Goal: Information Seeking & Learning: Find specific fact

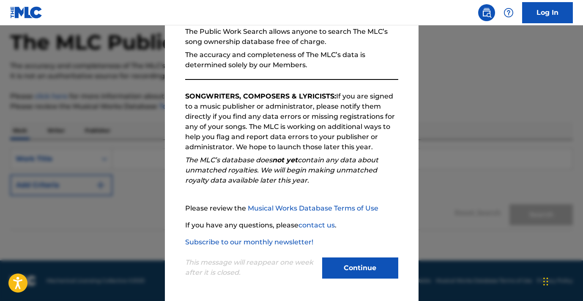
scroll to position [40, 0]
click at [357, 268] on button "Continue" at bounding box center [360, 268] width 76 height 21
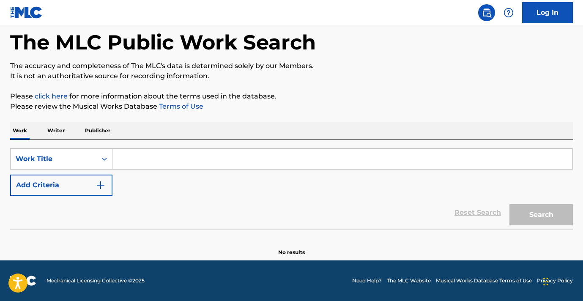
click at [59, 129] on p "Writer" at bounding box center [56, 131] width 22 height 18
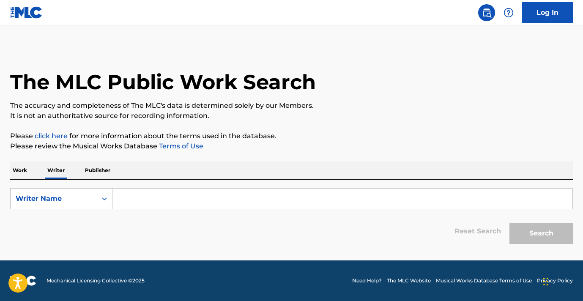
click at [136, 199] on input "Search Form" at bounding box center [343, 199] width 460 height 20
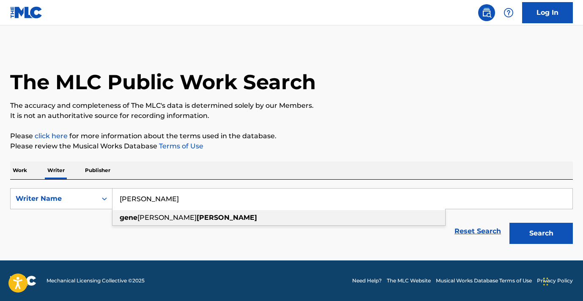
click at [197, 218] on strong "[PERSON_NAME]" at bounding box center [227, 218] width 60 height 8
type input "[PERSON_NAME] [PERSON_NAME]"
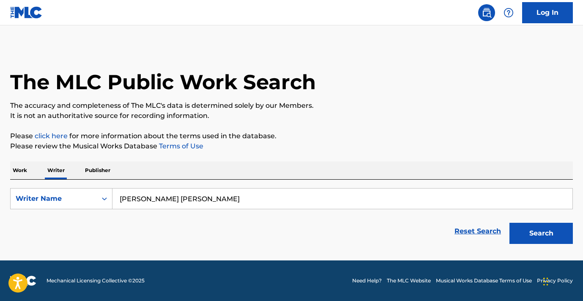
click at [540, 231] on button "Search" at bounding box center [541, 233] width 63 height 21
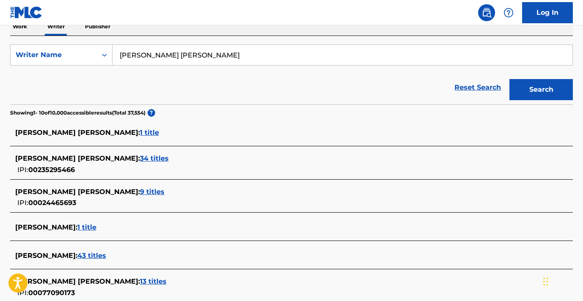
scroll to position [137, 0]
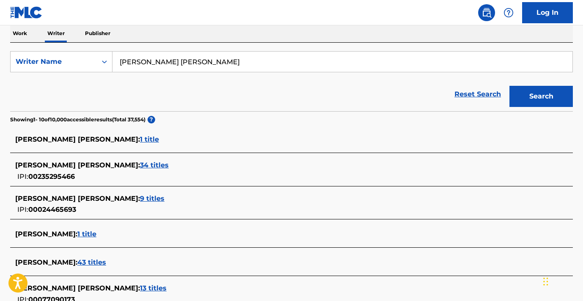
click at [140, 166] on span "34 titles" at bounding box center [154, 165] width 29 height 8
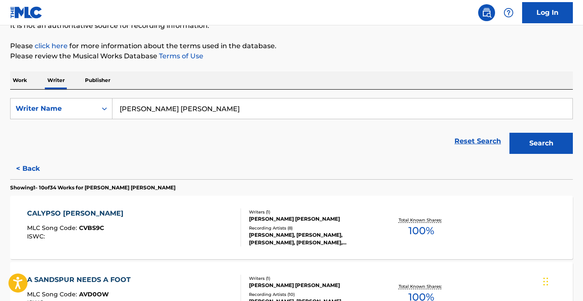
scroll to position [80, 0]
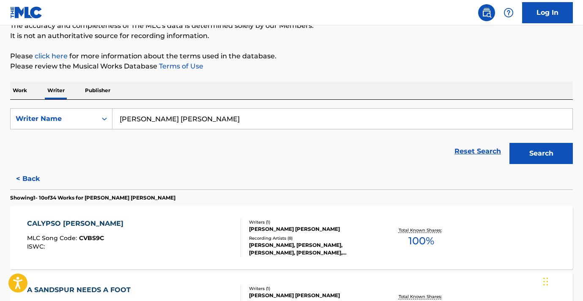
click at [99, 89] on p "Publisher" at bounding box center [97, 91] width 30 height 18
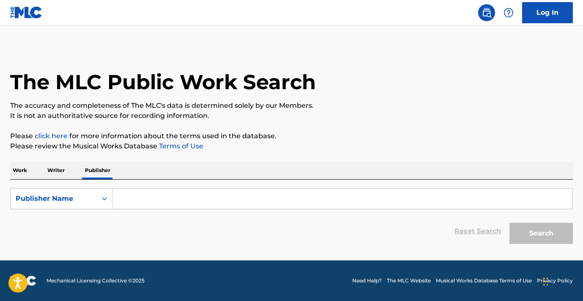
click at [126, 198] on input "Search Form" at bounding box center [343, 199] width 460 height 20
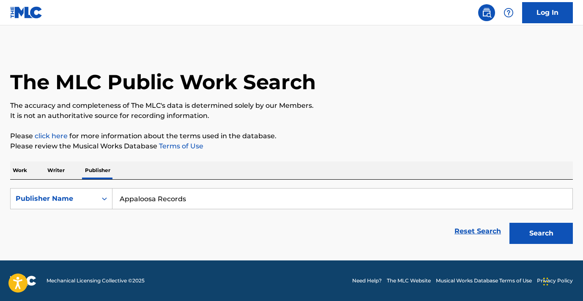
type input "Appaloosa Records"
click at [544, 234] on button "Search" at bounding box center [541, 233] width 63 height 21
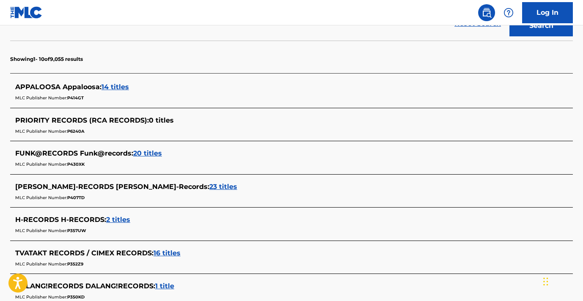
scroll to position [209, 0]
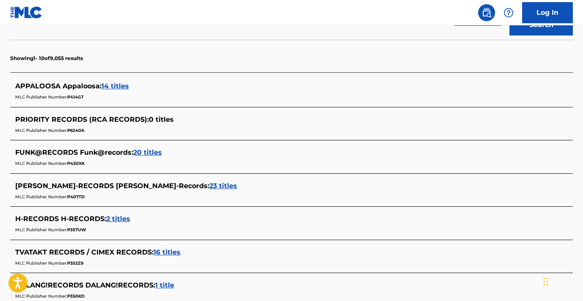
click at [121, 86] on span "14 titles" at bounding box center [115, 86] width 27 height 8
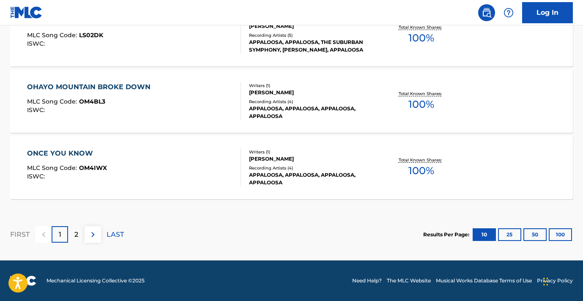
scroll to position [769, 0]
click at [115, 233] on p "LAST" at bounding box center [115, 235] width 17 height 10
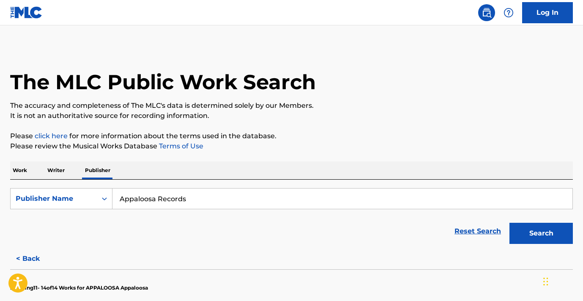
scroll to position [0, 0]
click at [23, 169] on p "Work" at bounding box center [19, 171] width 19 height 18
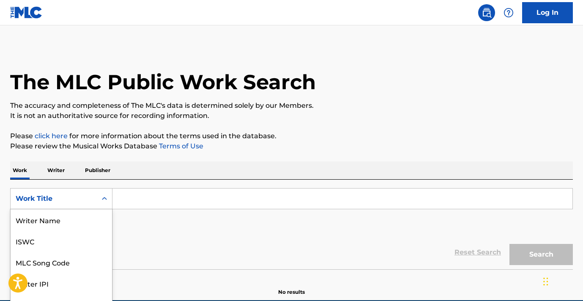
scroll to position [29, 0]
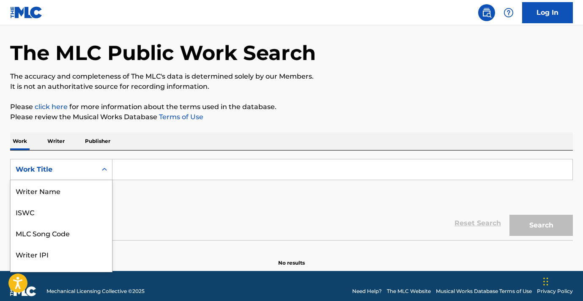
click at [105, 180] on div "Work Title selected, 8 of 8. 8 results available. Use Up and Down to choose opt…" at bounding box center [61, 169] width 102 height 21
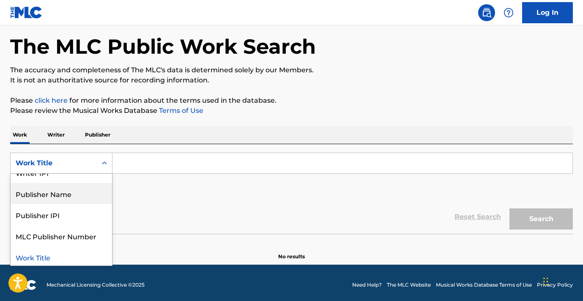
scroll to position [77, 0]
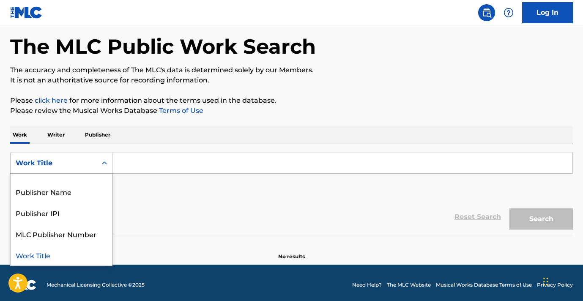
click at [49, 256] on div "Work Title" at bounding box center [62, 255] width 102 height 21
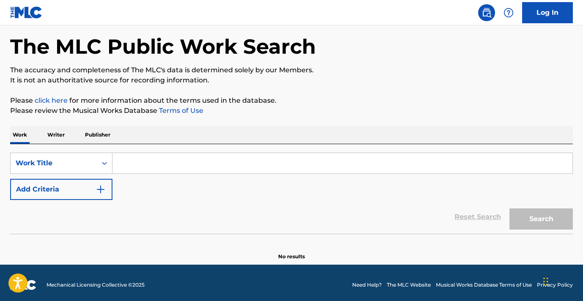
click at [143, 160] on input "Search Form" at bounding box center [343, 163] width 460 height 20
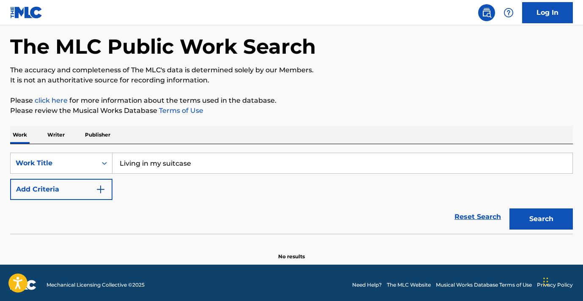
type input "Living in my suitcase"
click at [542, 219] on button "Search" at bounding box center [541, 219] width 63 height 21
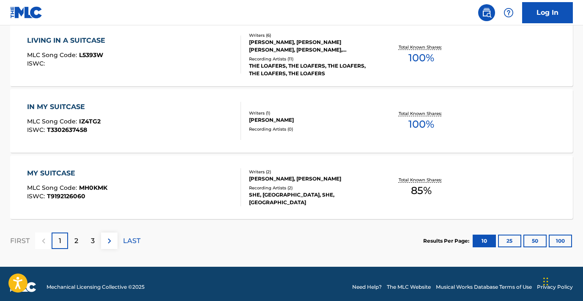
scroll to position [729, 0]
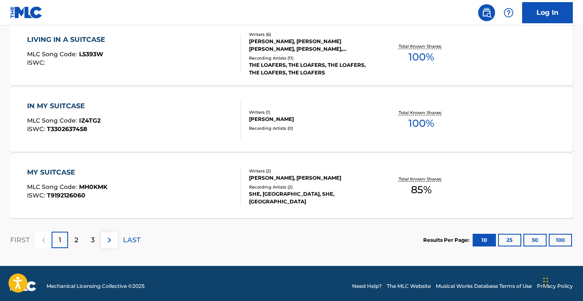
click at [135, 237] on p "LAST" at bounding box center [131, 240] width 17 height 10
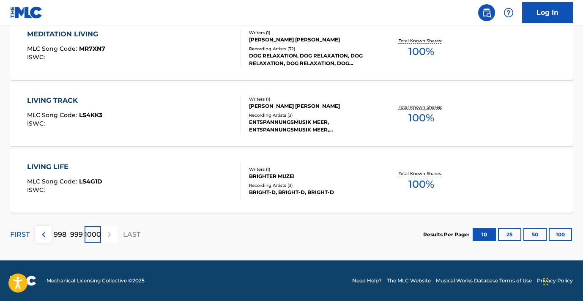
scroll to position [734, 0]
click at [20, 231] on p "FIRST" at bounding box center [19, 235] width 19 height 10
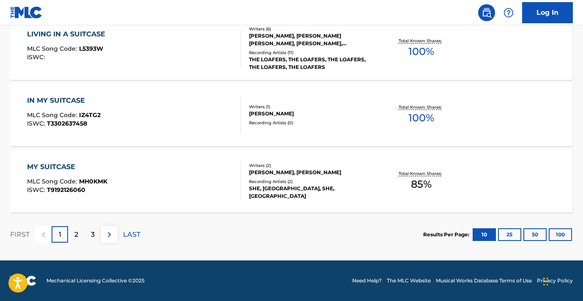
click at [111, 233] on img at bounding box center [109, 235] width 10 height 10
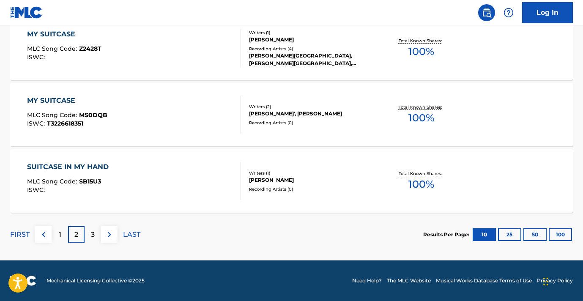
click at [109, 232] on img at bounding box center [109, 235] width 10 height 10
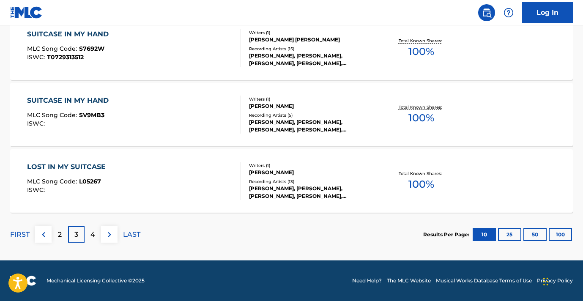
click at [108, 234] on img at bounding box center [109, 235] width 10 height 10
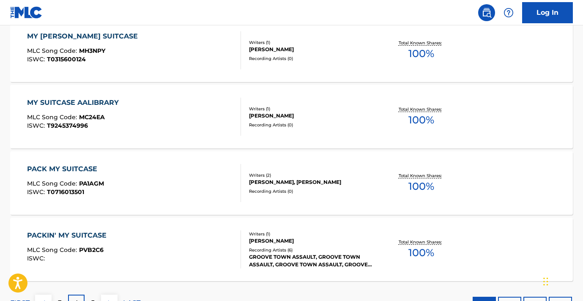
scroll to position [667, 0]
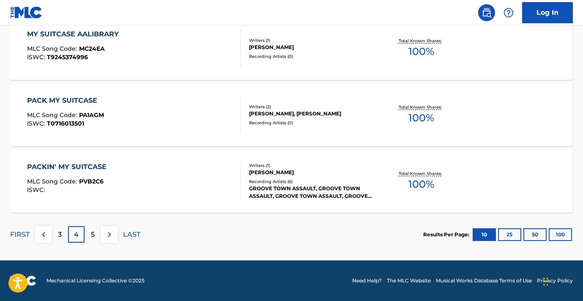
click at [107, 236] on img at bounding box center [109, 235] width 10 height 10
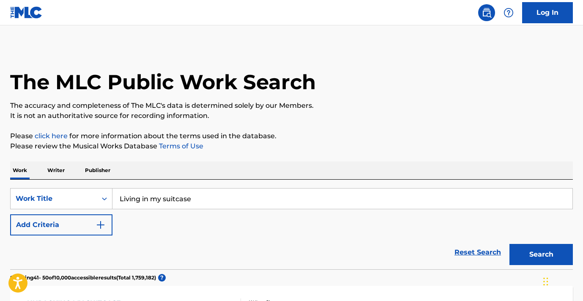
scroll to position [0, 0]
click at [56, 170] on p "Writer" at bounding box center [56, 171] width 22 height 18
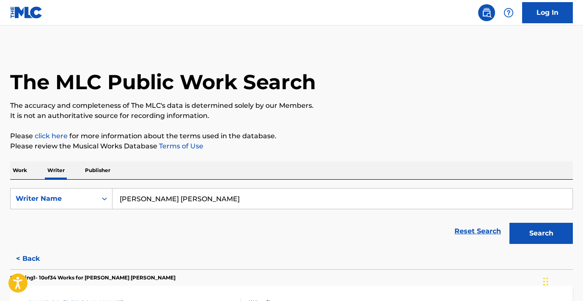
click at [209, 201] on input "[PERSON_NAME] [PERSON_NAME]" at bounding box center [343, 199] width 460 height 20
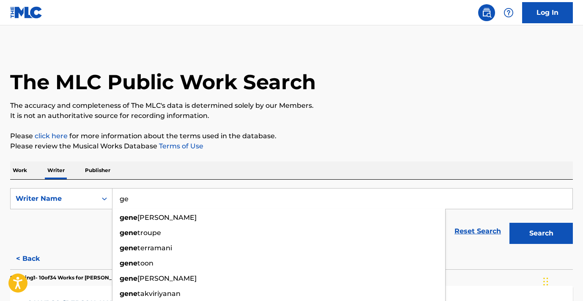
type input "g"
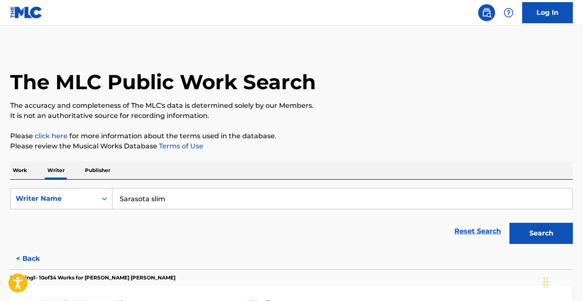
type input "Sarasota slim"
click at [540, 229] on button "Search" at bounding box center [541, 233] width 63 height 21
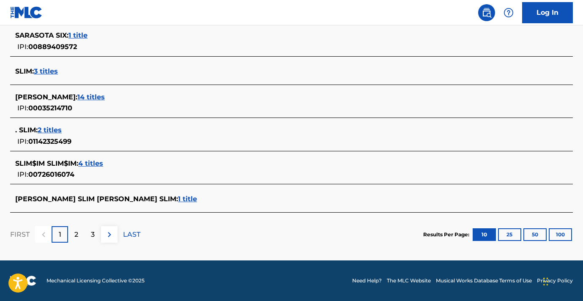
scroll to position [352, 0]
click at [110, 235] on img at bounding box center [109, 235] width 10 height 10
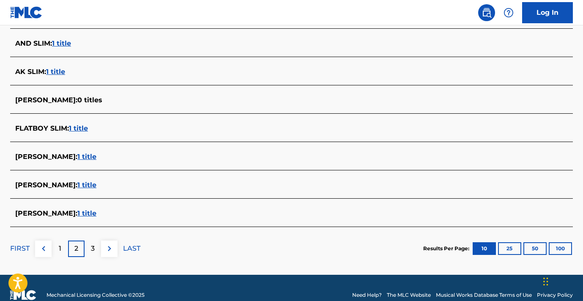
scroll to position [325, 0]
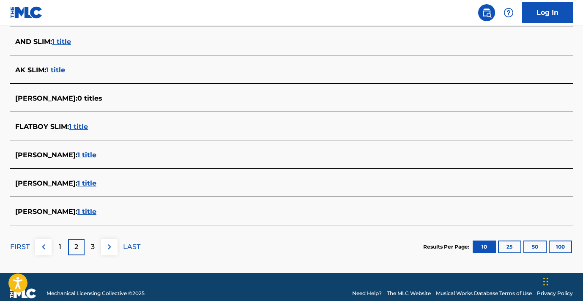
click at [109, 243] on img at bounding box center [109, 247] width 10 height 10
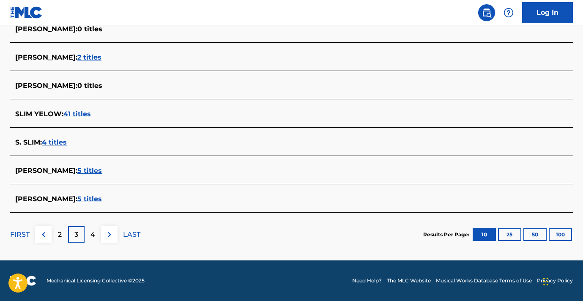
scroll to position [333, 0]
click at [113, 234] on img at bounding box center [109, 235] width 10 height 10
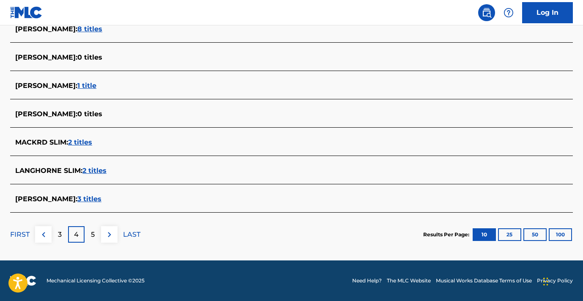
click at [107, 235] on img at bounding box center [109, 235] width 10 height 10
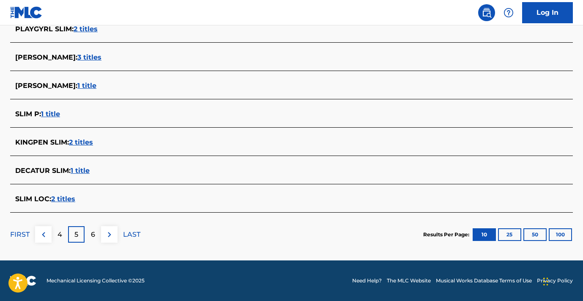
click at [559, 233] on button "100" at bounding box center [560, 234] width 23 height 13
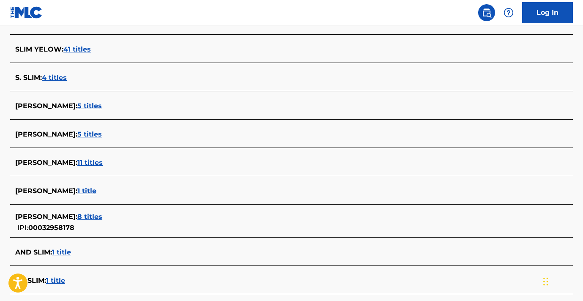
scroll to position [2407, 0]
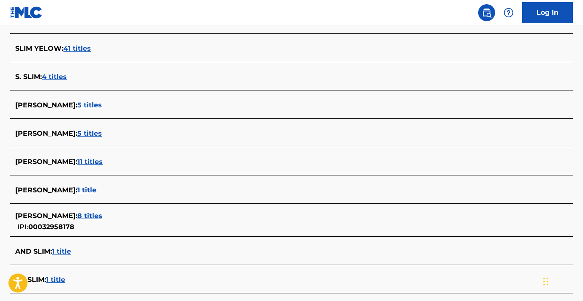
click at [63, 77] on span "4 titles" at bounding box center [54, 77] width 25 height 8
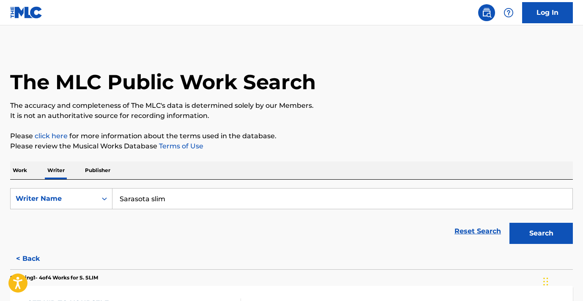
scroll to position [0, 0]
click at [101, 170] on p "Publisher" at bounding box center [97, 171] width 30 height 18
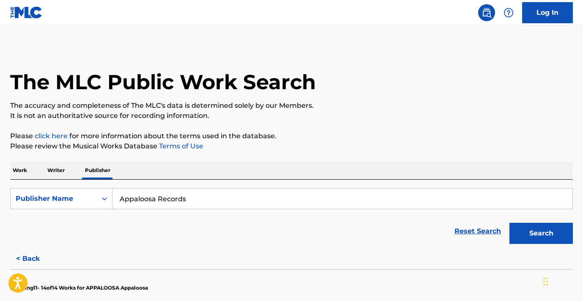
click at [57, 172] on p "Writer" at bounding box center [56, 171] width 22 height 18
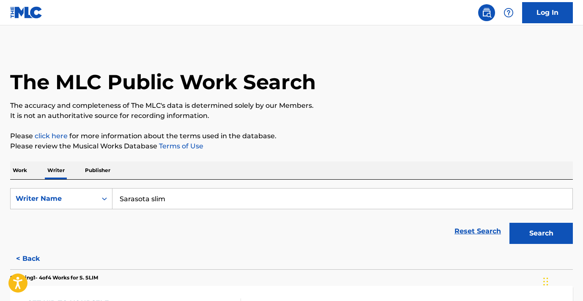
click at [481, 230] on link "Reset Search" at bounding box center [478, 231] width 55 height 19
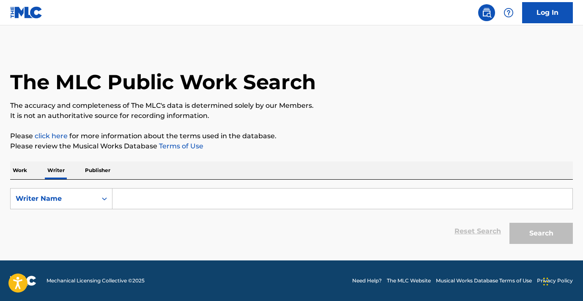
click at [156, 196] on input "Search Form" at bounding box center [343, 199] width 460 height 20
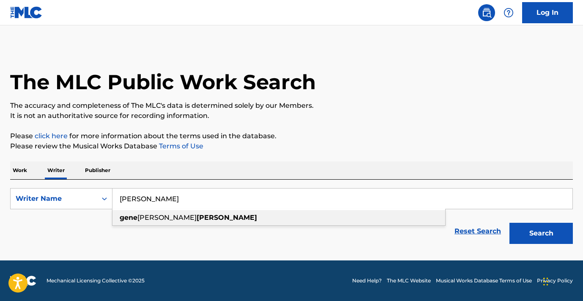
click at [197, 217] on strong "[PERSON_NAME]" at bounding box center [227, 218] width 60 height 8
type input "[PERSON_NAME] [PERSON_NAME]"
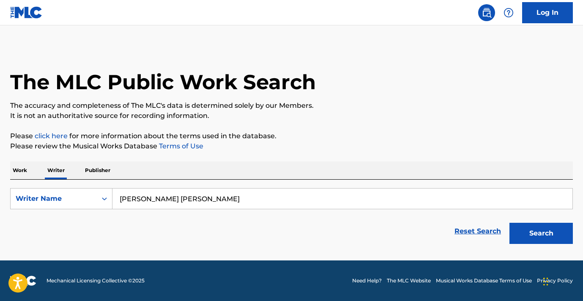
click at [546, 230] on button "Search" at bounding box center [541, 233] width 63 height 21
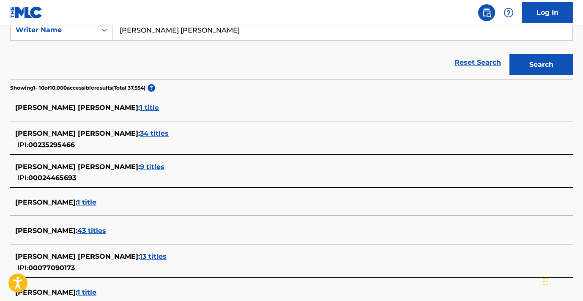
scroll to position [174, 0]
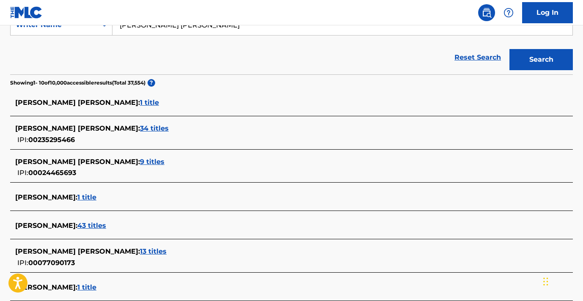
click at [140, 129] on span "34 titles" at bounding box center [154, 128] width 29 height 8
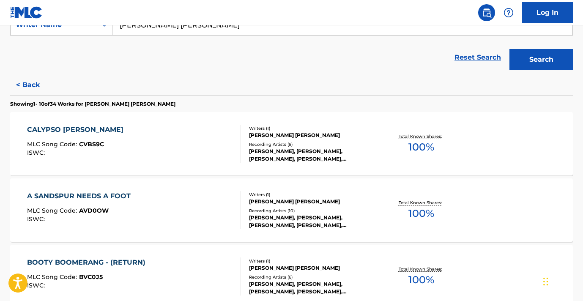
click at [419, 146] on span "100 %" at bounding box center [422, 147] width 26 height 15
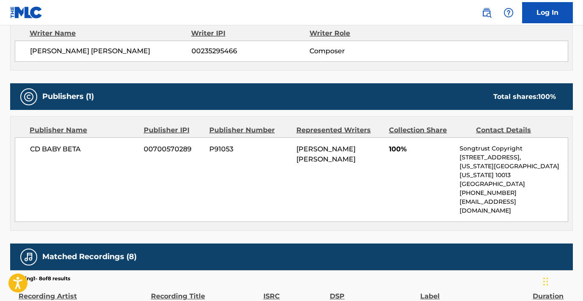
scroll to position [299, 0]
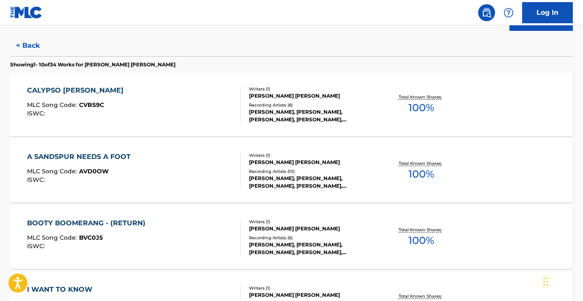
scroll to position [222, 0]
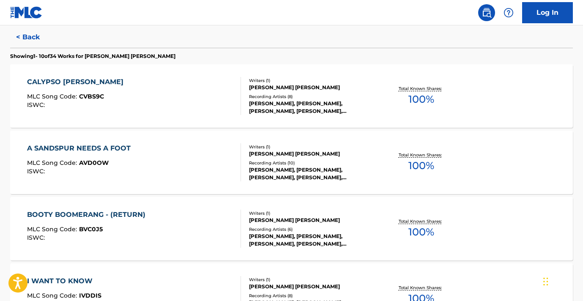
click at [421, 165] on span "100 %" at bounding box center [422, 165] width 26 height 15
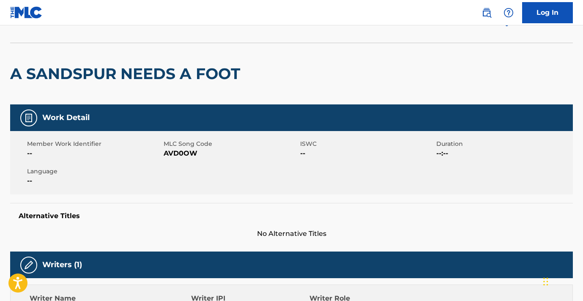
scroll to position [45, 0]
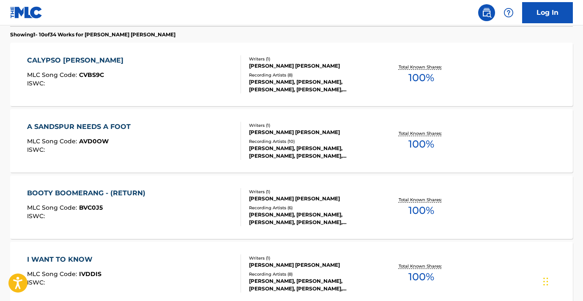
scroll to position [250, 0]
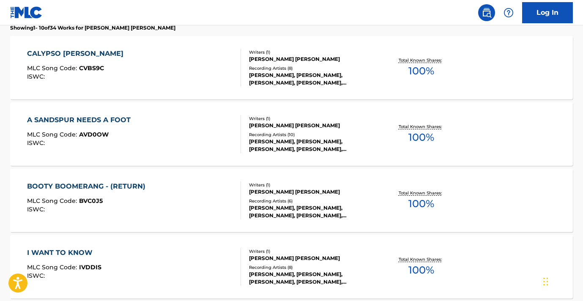
click at [420, 205] on span "100 %" at bounding box center [422, 203] width 26 height 15
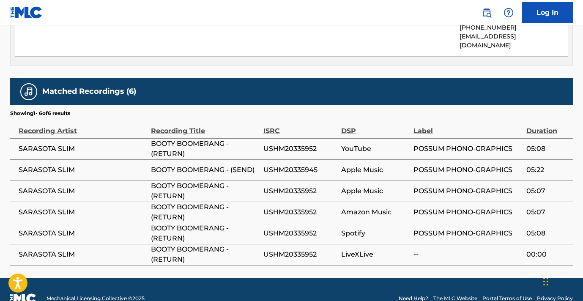
scroll to position [476, 0]
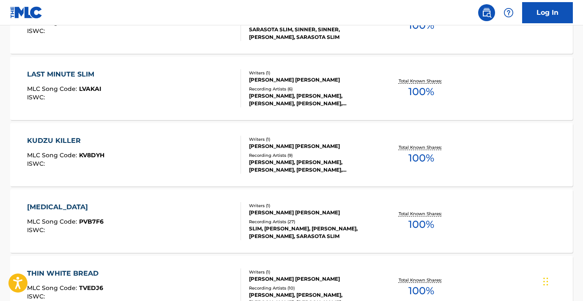
scroll to position [555, 0]
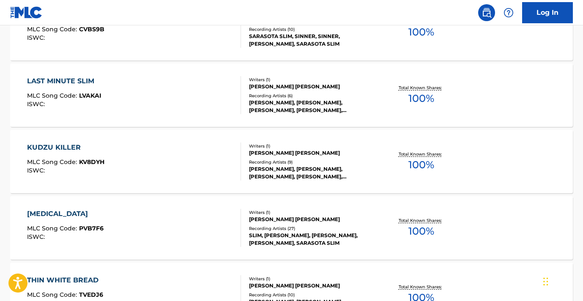
click at [415, 162] on span "100 %" at bounding box center [422, 164] width 26 height 15
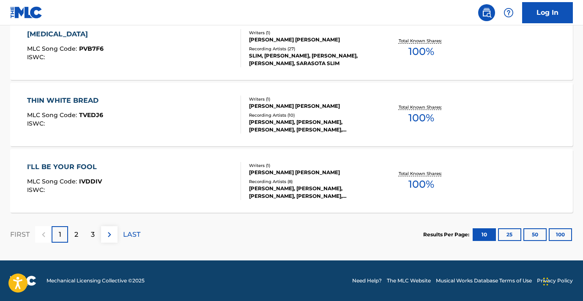
scroll to position [734, 0]
click at [110, 234] on img at bounding box center [109, 235] width 10 height 10
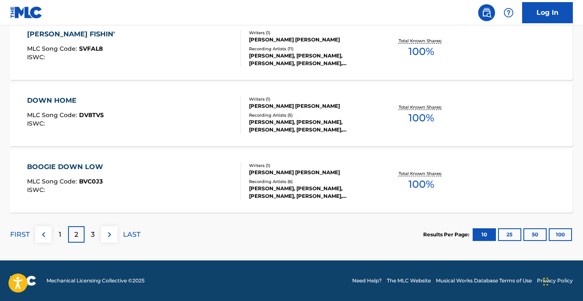
click at [110, 231] on img at bounding box center [109, 235] width 10 height 10
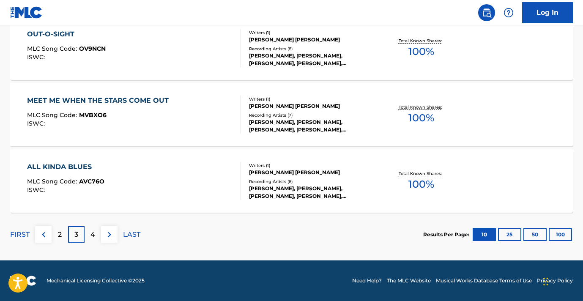
click at [111, 235] on img at bounding box center [109, 235] width 10 height 10
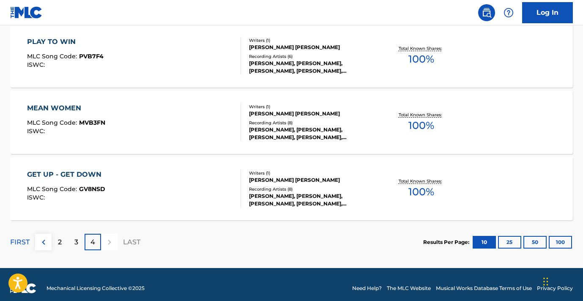
scroll to position [330, 0]
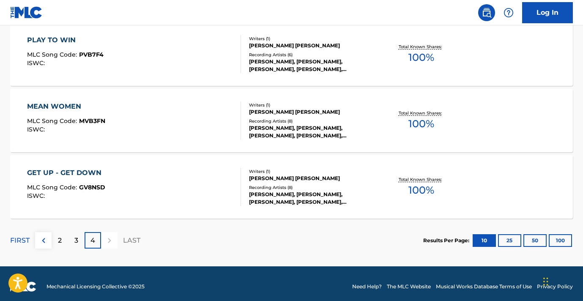
click at [109, 239] on div at bounding box center [109, 240] width 16 height 16
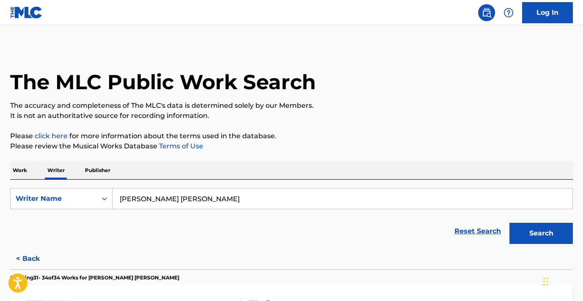
scroll to position [0, 0]
